Goal: Task Accomplishment & Management: Use online tool/utility

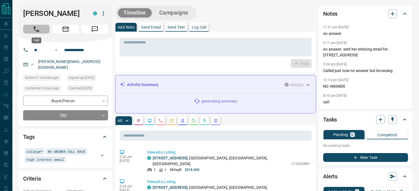
click at [42, 31] on button "Call" at bounding box center [36, 29] width 26 height 9
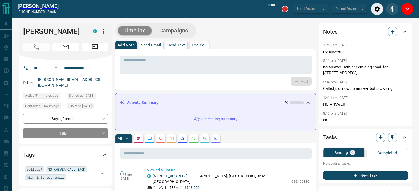
scroll to position [164, 0]
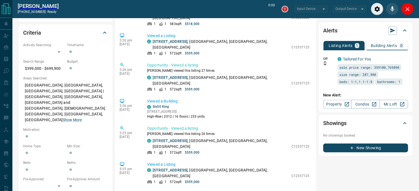
type input "*******"
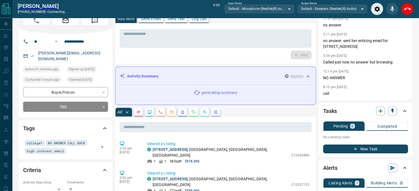
scroll to position [0, 0]
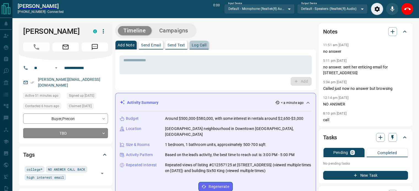
click at [200, 44] on p "Log Call" at bounding box center [199, 45] width 15 height 4
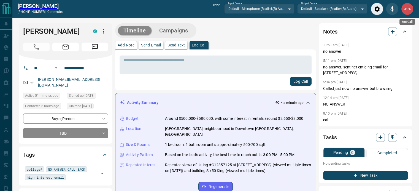
click at [409, 6] on icon "End Call" at bounding box center [407, 9] width 7 height 7
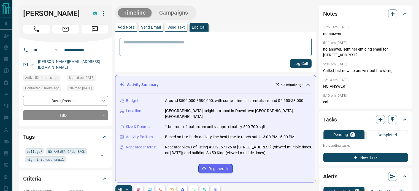
click at [183, 50] on textarea at bounding box center [215, 47] width 184 height 14
type textarea "*********"
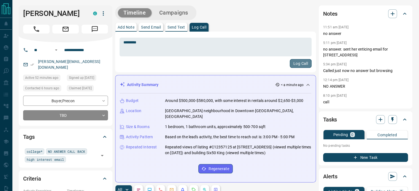
click at [294, 62] on button "Log Call" at bounding box center [301, 63] width 22 height 9
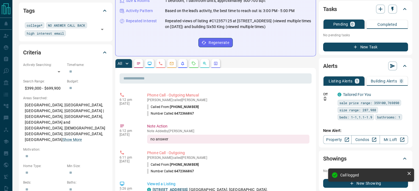
scroll to position [128, 0]
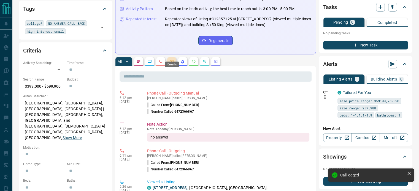
click at [173, 60] on icon "Emails" at bounding box center [172, 61] width 4 height 3
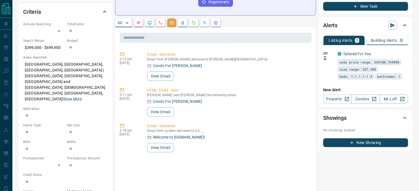
scroll to position [135, 0]
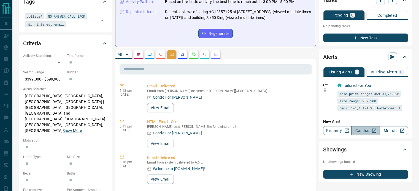
click at [368, 133] on link "Condos" at bounding box center [365, 130] width 28 height 9
